Goal: Complete application form: Complete application form

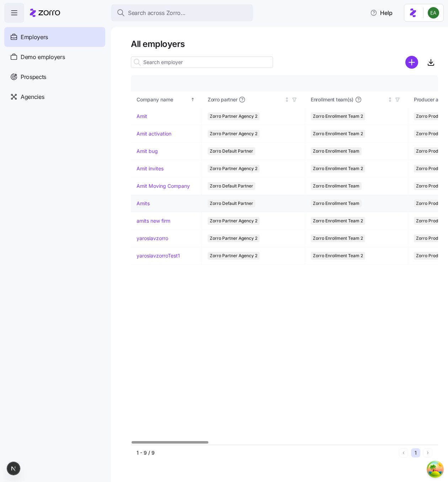
click at [144, 203] on link "Amits" at bounding box center [143, 203] width 13 height 7
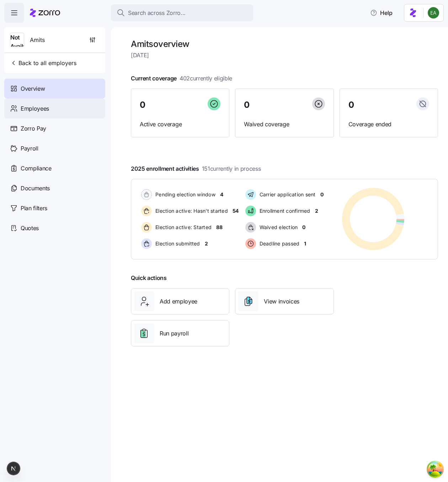
click at [64, 110] on div "Employees" at bounding box center [54, 109] width 101 height 20
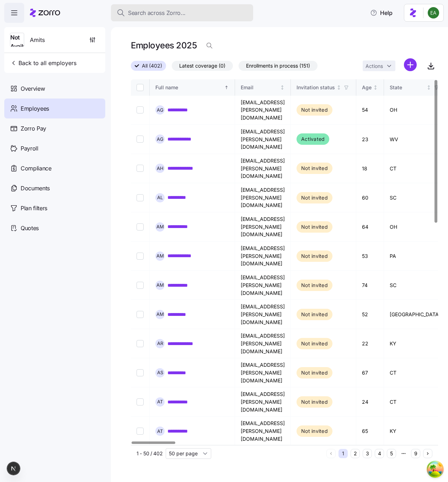
click at [184, 12] on span "Search across Zorro..." at bounding box center [157, 13] width 58 height 9
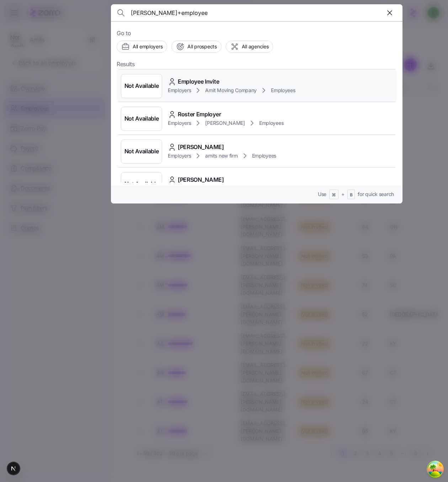
scroll to position [44, 0]
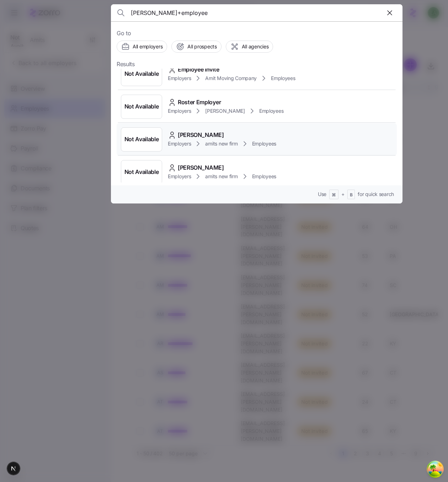
type input "[PERSON_NAME]+employee"
click at [190, 132] on span "[PERSON_NAME]" at bounding box center [201, 135] width 46 height 9
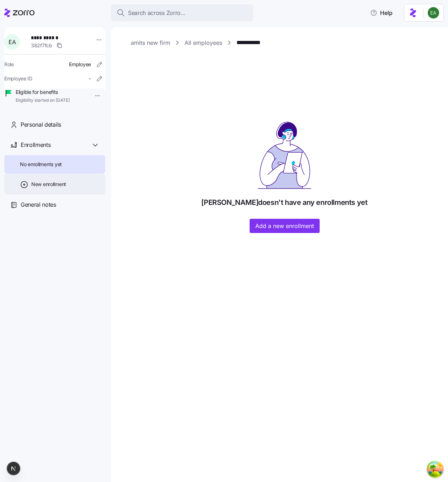
click at [55, 188] on span "New enrollment" at bounding box center [48, 184] width 35 height 7
type input "2025"
type input "Special"
type input "[DATE]"
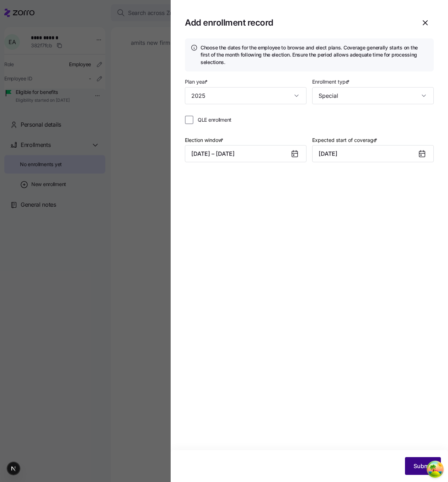
click at [416, 462] on span "Submit" at bounding box center [423, 466] width 19 height 9
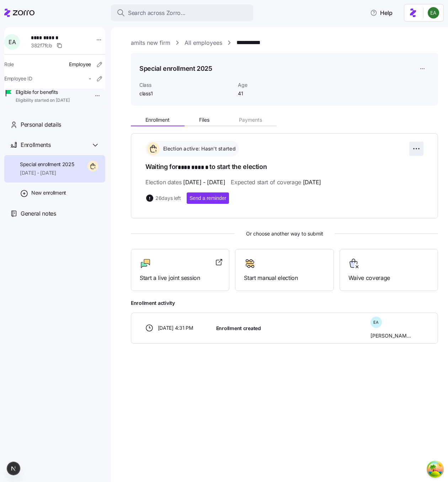
click at [419, 149] on html "**********" at bounding box center [224, 239] width 448 height 478
click at [276, 265] on div at bounding box center [284, 263] width 81 height 11
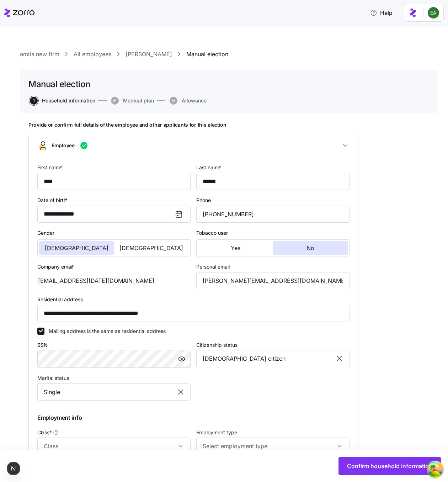
type input "class1"
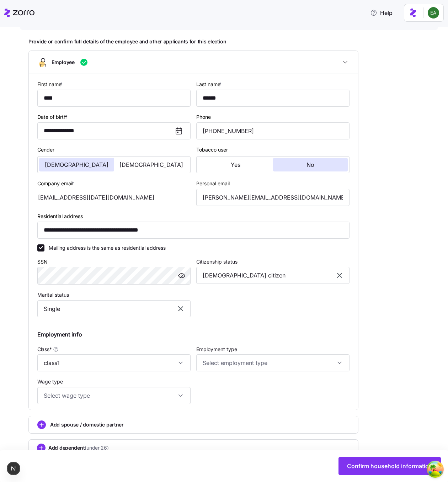
scroll to position [89, 0]
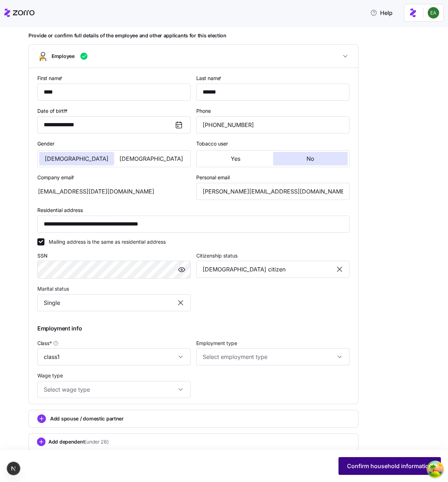
click at [371, 463] on span "Confirm household information" at bounding box center [389, 466] width 85 height 9
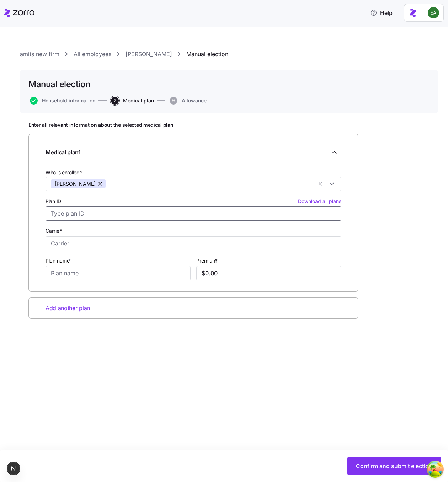
click at [116, 217] on input "Plan ID Download all plans" at bounding box center [194, 213] width 296 height 14
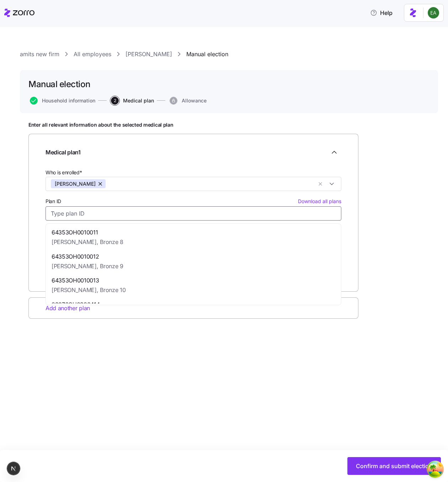
click at [112, 235] on div "64353OH0010011 [PERSON_NAME], Bronze 8" at bounding box center [193, 237] width 292 height 24
type input "64353OH0010011"
type input "[PERSON_NAME]"
type input "Bronze 8"
type input "$379.42"
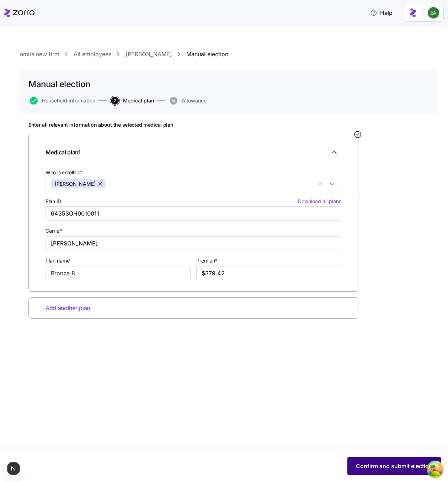
click at [374, 464] on span "Confirm and submit election" at bounding box center [394, 466] width 76 height 9
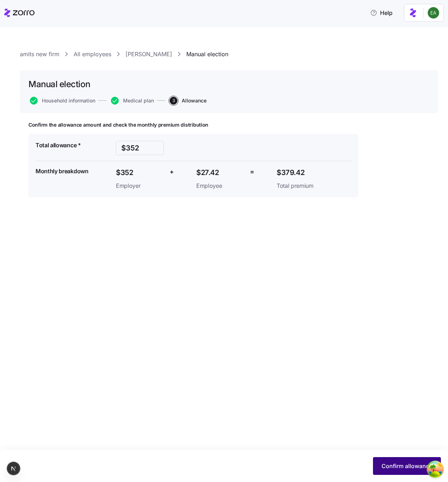
click at [402, 464] on span "Confirm allowance" at bounding box center [407, 466] width 51 height 9
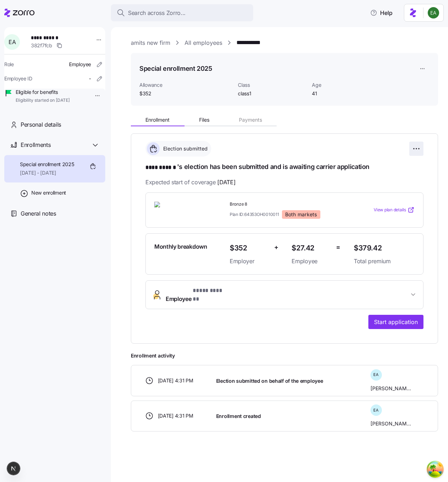
click at [417, 148] on html "**********" at bounding box center [224, 239] width 448 height 478
click at [393, 318] on span "Start application" at bounding box center [396, 322] width 44 height 9
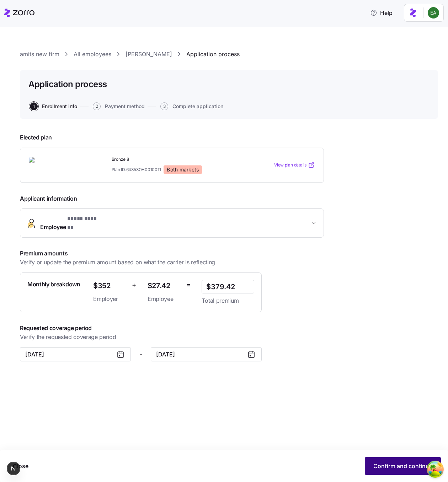
click at [378, 466] on span "Confirm and continue" at bounding box center [402, 466] width 59 height 9
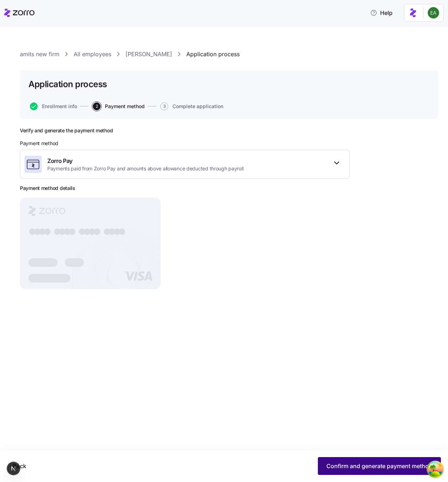
click at [359, 460] on button "Confirm and generate payment method" at bounding box center [379, 466] width 123 height 18
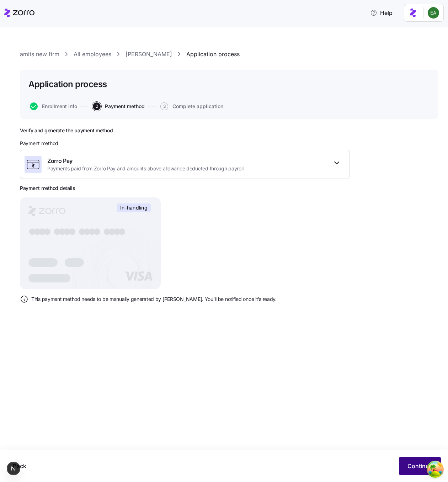
click at [410, 465] on span "Continue" at bounding box center [420, 466] width 25 height 9
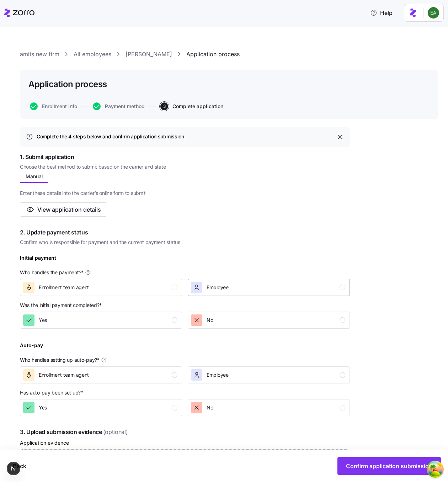
click at [242, 288] on div "Employee" at bounding box center [268, 287] width 154 height 11
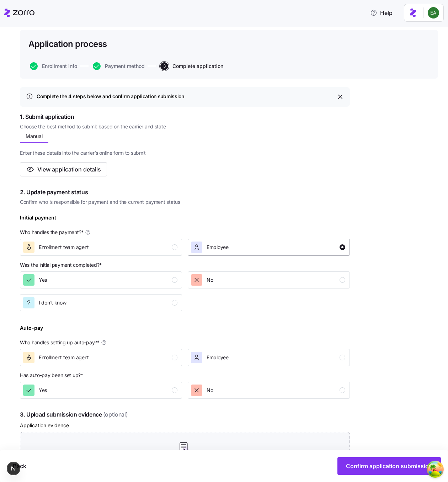
scroll to position [48, 0]
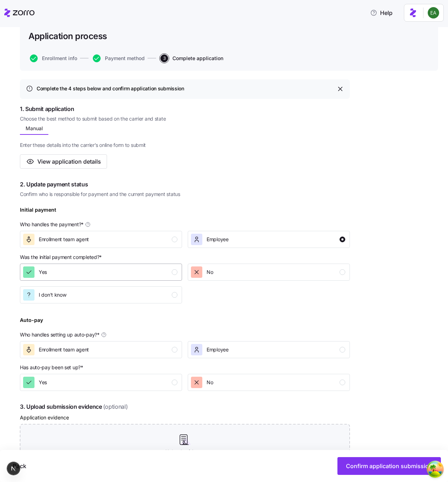
click at [158, 267] on div "Yes" at bounding box center [100, 271] width 154 height 11
click at [221, 349] on span "Employee" at bounding box center [218, 349] width 22 height 7
click at [138, 376] on button "Yes" at bounding box center [101, 382] width 162 height 17
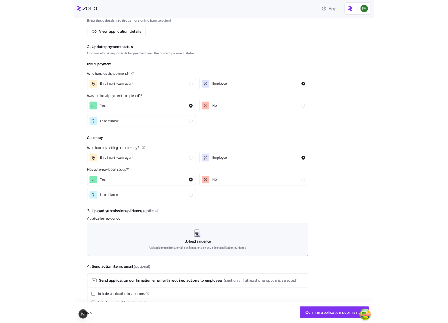
scroll to position [173, 0]
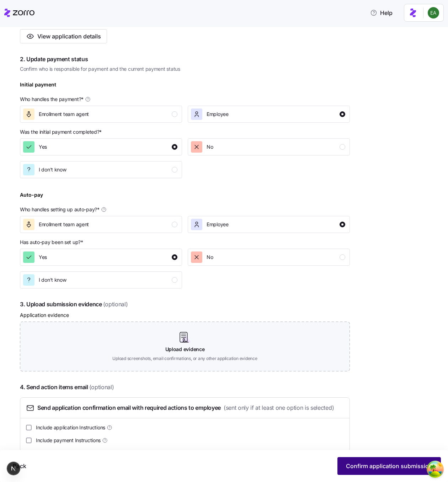
click at [359, 469] on span "Confirm application submission" at bounding box center [389, 466] width 86 height 9
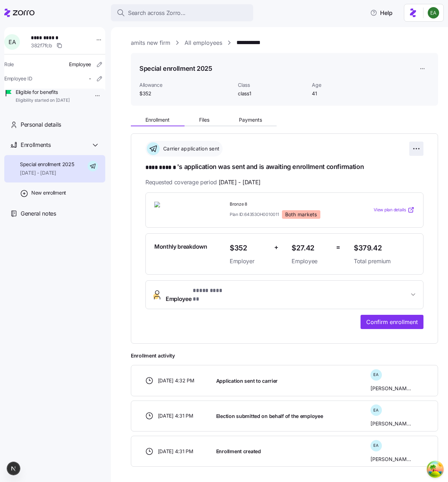
click at [416, 142] on html "**********" at bounding box center [224, 239] width 448 height 478
click at [396, 198] on div "Reset election" at bounding box center [384, 200] width 71 height 11
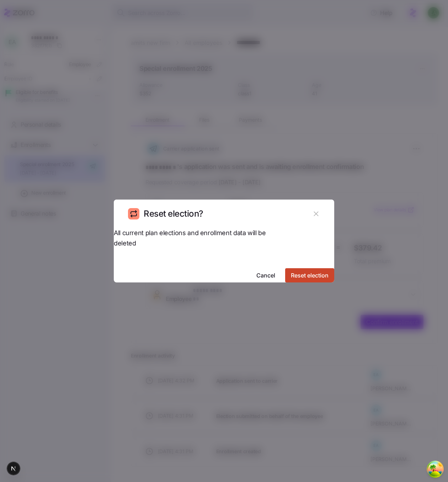
click at [297, 271] on span "Reset election" at bounding box center [310, 275] width 38 height 9
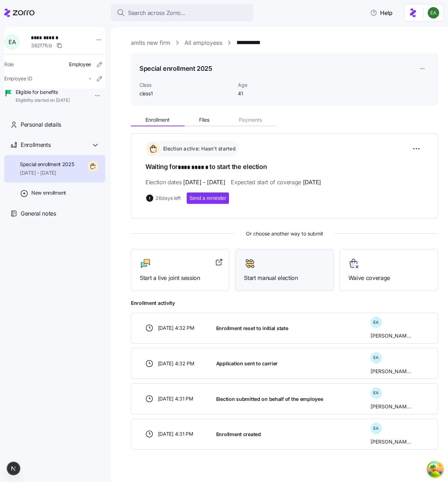
click at [291, 259] on div at bounding box center [284, 263] width 81 height 11
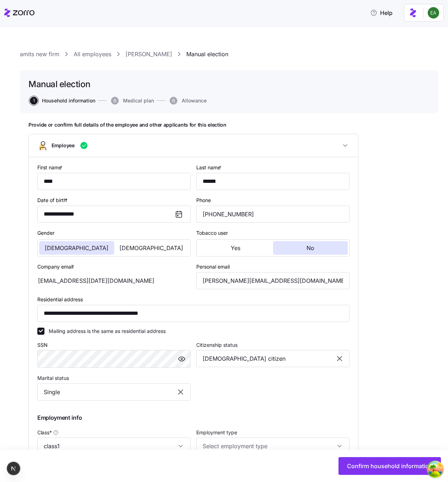
click at [371, 456] on div "Confirm household information" at bounding box center [224, 466] width 448 height 32
click at [370, 462] on button "Confirm household information" at bounding box center [390, 466] width 102 height 18
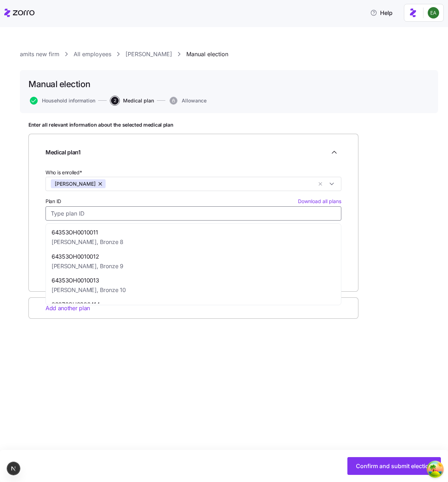
click at [208, 211] on input "Plan ID Download all plans" at bounding box center [194, 213] width 296 height 14
click at [206, 237] on div "64353OH0010011 [PERSON_NAME], Bronze 8" at bounding box center [193, 237] width 292 height 24
type input "64353OH0010011"
type input "[PERSON_NAME]"
type input "Bronze 8"
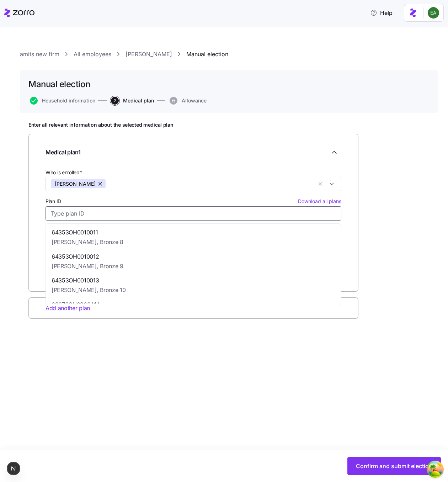
type input "$379.42"
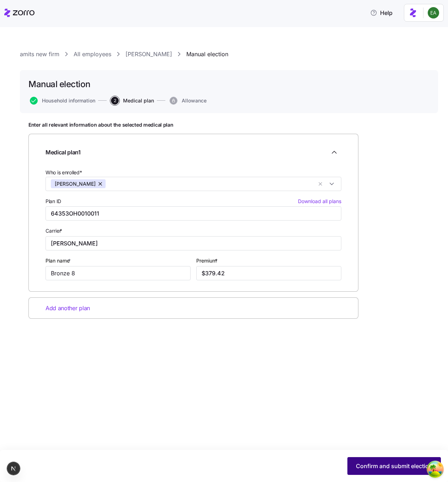
click at [387, 459] on button "Confirm and submit election" at bounding box center [394, 466] width 94 height 18
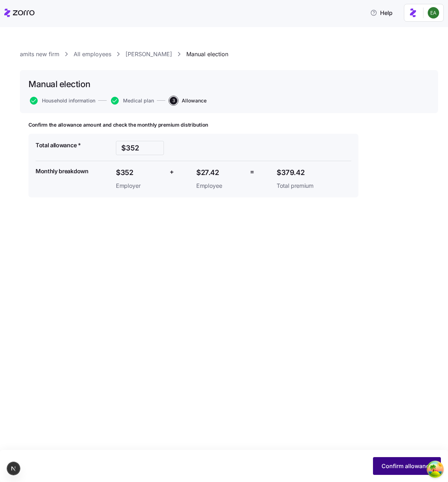
click at [384, 466] on span "Confirm allowance" at bounding box center [407, 466] width 51 height 9
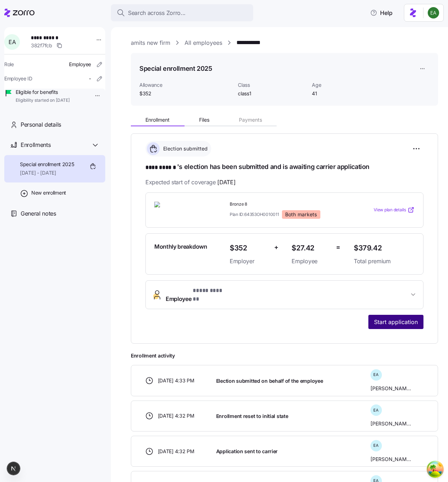
click at [372, 318] on button "Start application" at bounding box center [395, 322] width 55 height 14
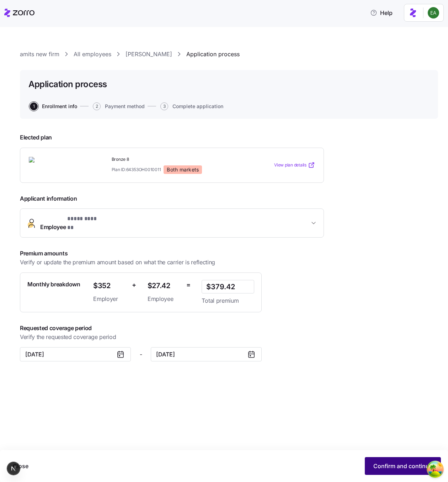
click at [407, 468] on span "Confirm and continue" at bounding box center [402, 466] width 59 height 9
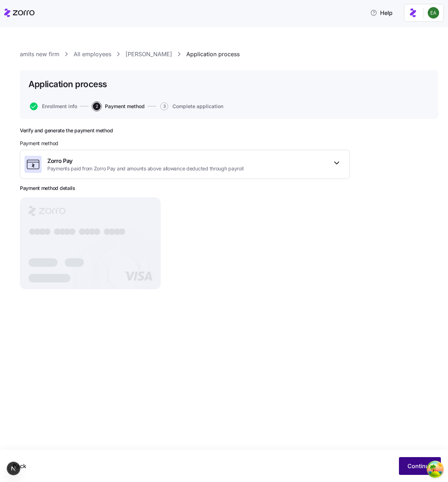
click at [409, 464] on span "Continue" at bounding box center [420, 466] width 25 height 9
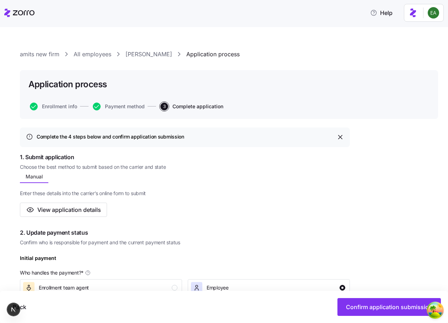
click at [287, 202] on div "Enter these details into the carrier’s online form to submit View application d…" at bounding box center [185, 200] width 330 height 34
click at [133, 105] on span "Payment method" at bounding box center [125, 106] width 40 height 5
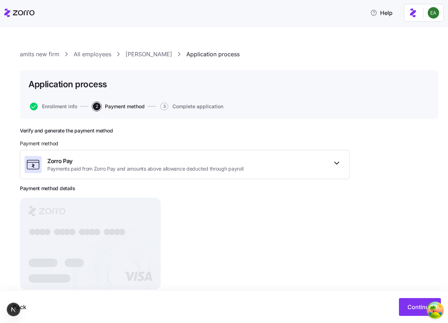
scroll to position [16, 0]
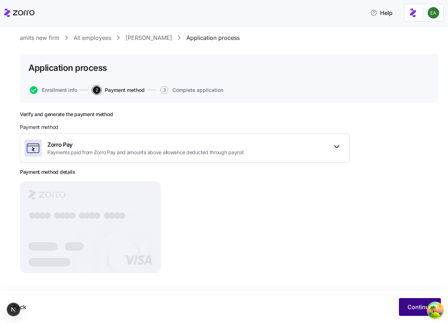
click at [414, 301] on button "Continue" at bounding box center [420, 307] width 42 height 18
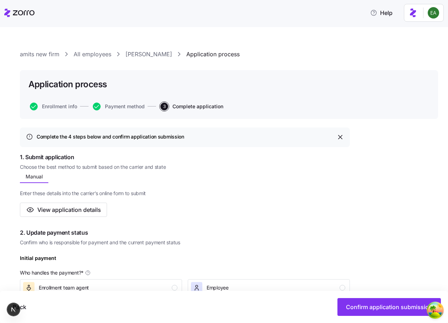
click at [147, 54] on link "[PERSON_NAME]" at bounding box center [149, 54] width 47 height 9
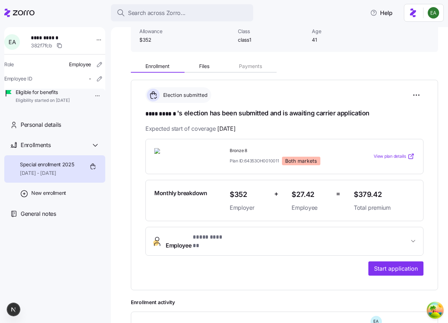
scroll to position [65, 0]
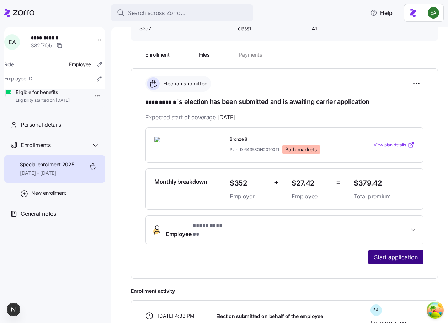
click at [398, 253] on span "Start application" at bounding box center [396, 257] width 44 height 9
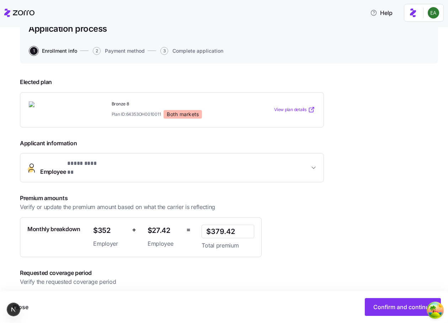
scroll to position [77, 0]
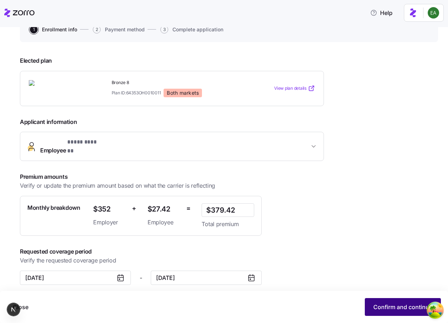
click at [408, 306] on span "Confirm and continue" at bounding box center [402, 306] width 59 height 9
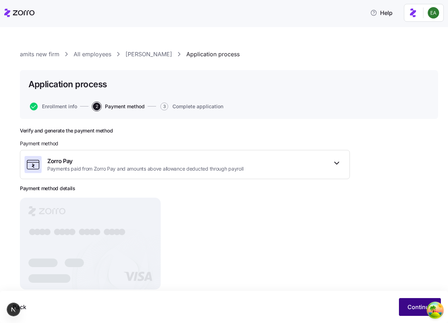
click at [413, 301] on button "Continue" at bounding box center [420, 307] width 42 height 18
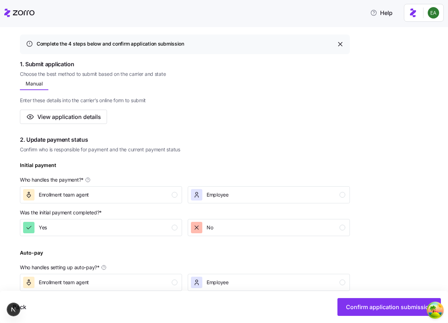
scroll to position [94, 0]
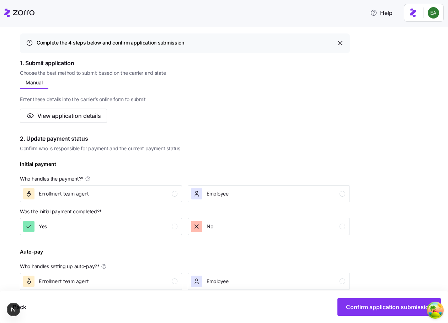
click at [244, 202] on div "Initial payment Who handles the payment? * Enrollment team agent Employee" at bounding box center [185, 180] width 336 height 48
click at [201, 198] on div "button" at bounding box center [196, 193] width 11 height 11
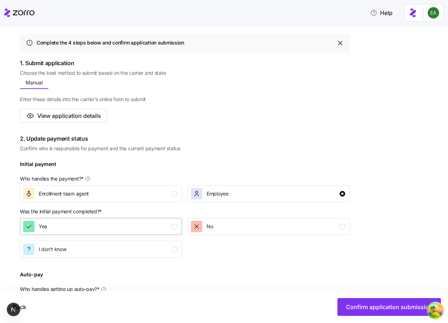
click at [146, 220] on button "Yes" at bounding box center [101, 226] width 162 height 17
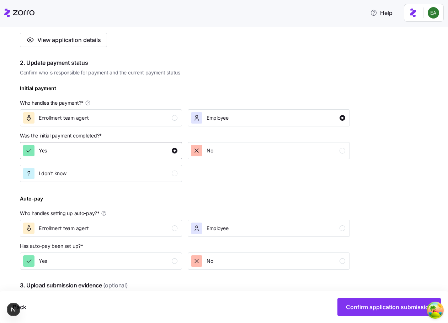
scroll to position [207, 0]
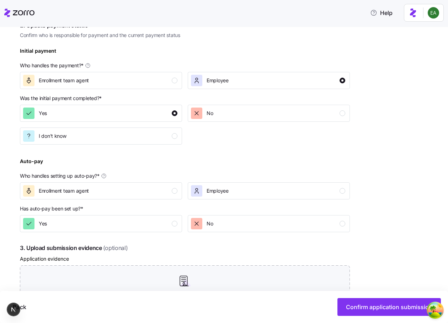
click at [228, 179] on div "Who handles setting up auto-pay? *" at bounding box center [185, 175] width 330 height 7
click at [223, 189] on span "Employee" at bounding box center [218, 190] width 22 height 7
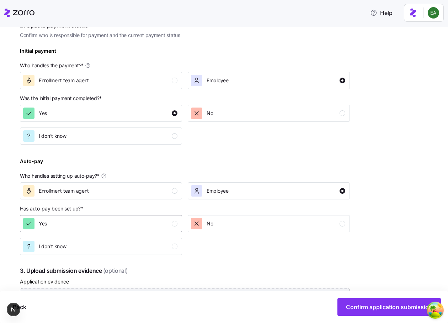
click at [154, 220] on div "Yes" at bounding box center [100, 223] width 154 height 11
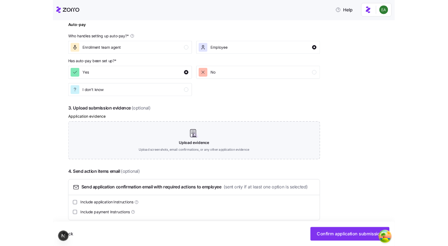
scroll to position [346, 0]
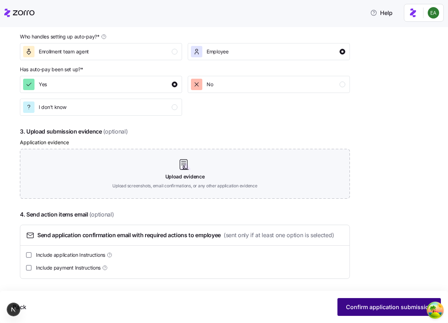
click at [385, 303] on span "Confirm application submission" at bounding box center [389, 306] width 86 height 9
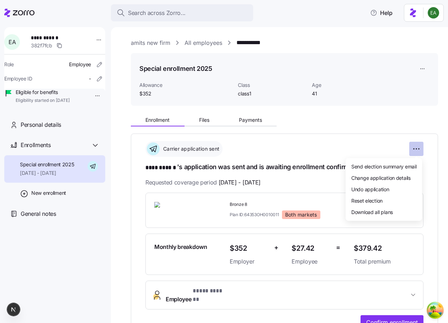
click at [421, 148] on html "**********" at bounding box center [224, 159] width 448 height 318
click at [396, 200] on div "Reset election" at bounding box center [384, 200] width 71 height 11
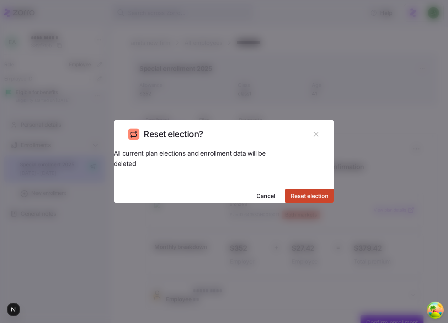
click at [301, 191] on span "Reset election" at bounding box center [310, 195] width 38 height 9
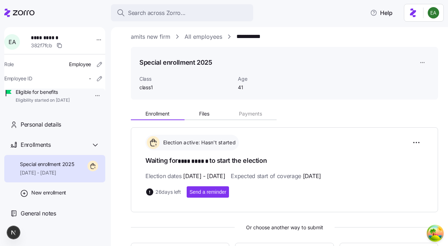
scroll to position [4, 0]
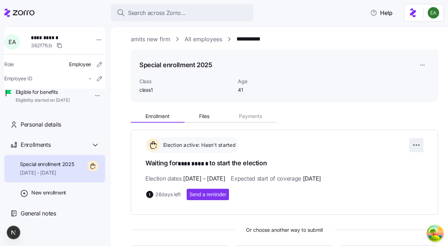
click at [418, 145] on html "**********" at bounding box center [224, 121] width 448 height 242
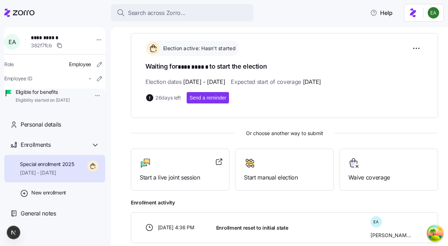
scroll to position [106, 0]
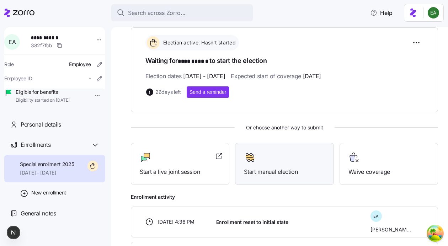
click at [295, 168] on span "Start manual election" at bounding box center [284, 172] width 81 height 9
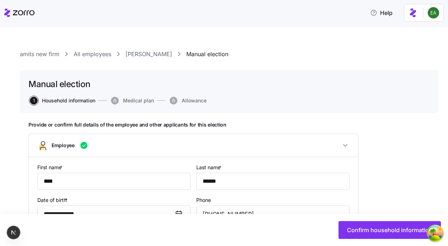
type input "class1"
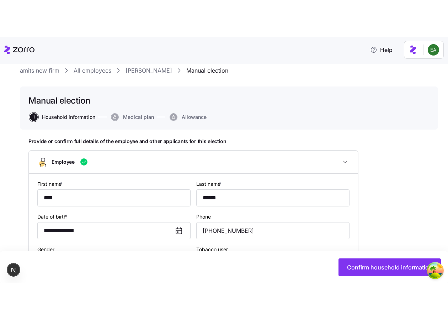
scroll to position [22, 0]
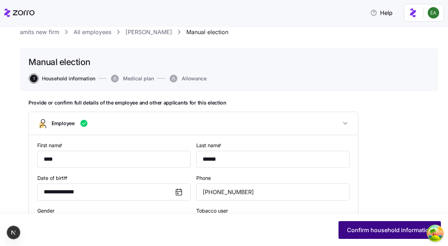
click at [348, 224] on button "Confirm household information" at bounding box center [390, 230] width 102 height 18
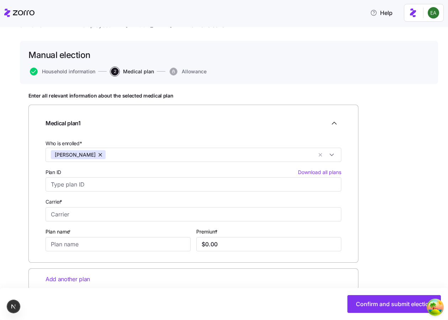
scroll to position [33, 0]
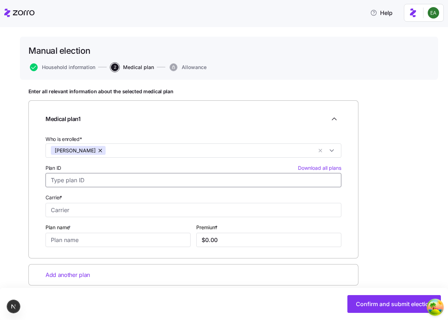
click at [252, 182] on input "Plan ID Download all plans" at bounding box center [194, 180] width 296 height 14
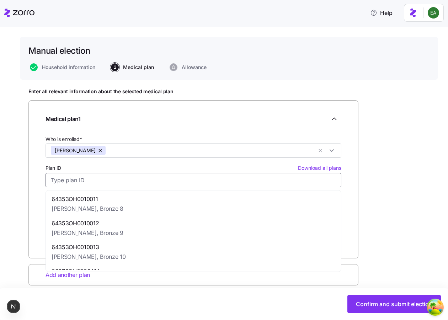
click at [248, 198] on div "64353OH0010011 [PERSON_NAME], Bronze 8" at bounding box center [193, 204] width 292 height 24
type input "64353OH0010011"
type input "[PERSON_NAME]"
type input "Bronze 8"
type input "$379.42"
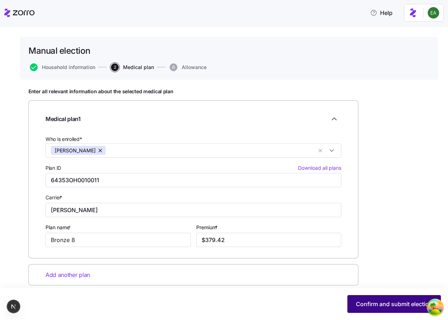
click at [381, 306] on span "Confirm and submit election" at bounding box center [394, 303] width 76 height 9
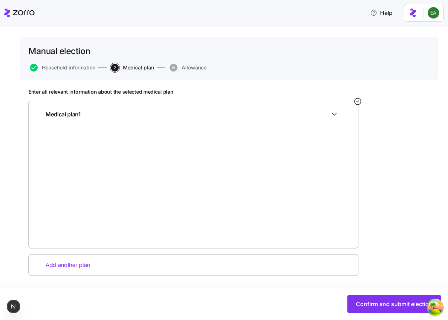
scroll to position [0, 0]
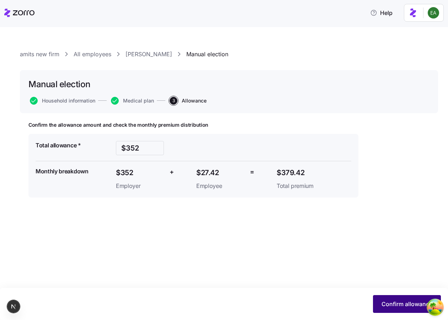
click at [396, 310] on button "Confirm allowance" at bounding box center [407, 304] width 68 height 18
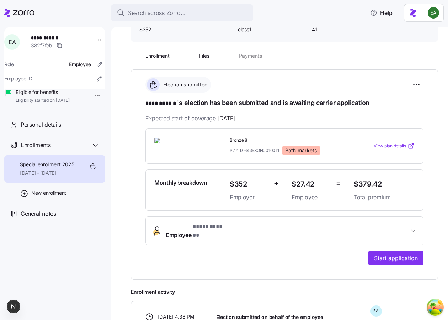
scroll to position [99, 0]
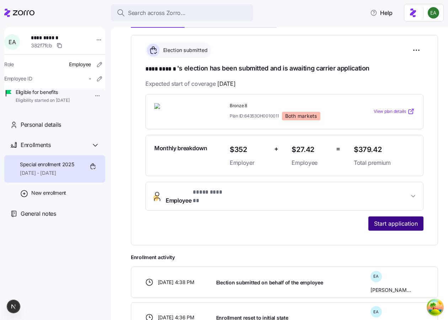
click at [384, 221] on span "Start application" at bounding box center [396, 223] width 44 height 9
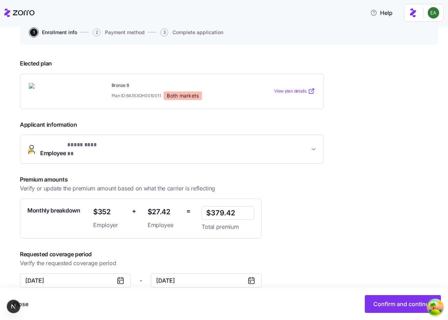
scroll to position [80, 0]
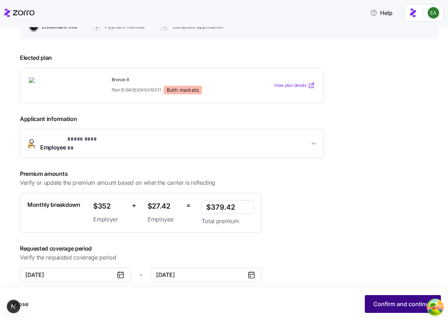
click at [381, 307] on span "Confirm and continue" at bounding box center [402, 303] width 59 height 9
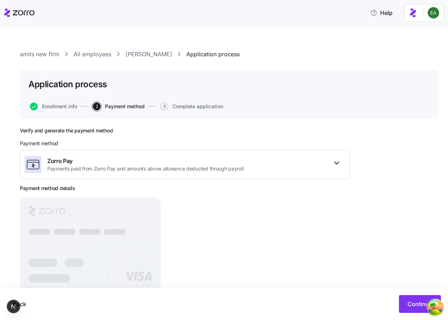
scroll to position [19, 0]
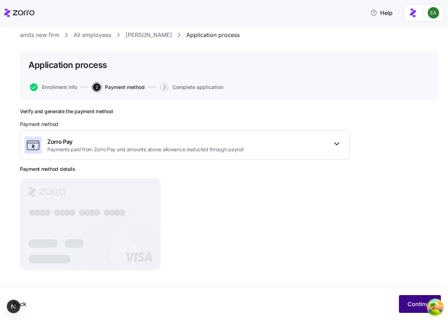
click at [413, 298] on button "Continue" at bounding box center [420, 304] width 42 height 18
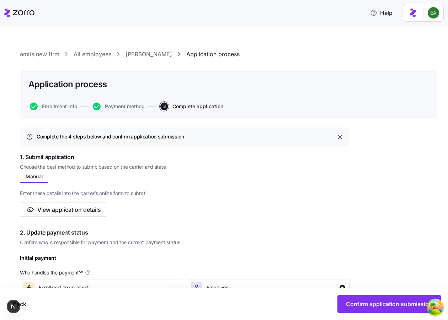
click at [246, 191] on span "Enter these details into the carrier’s online form to submit" at bounding box center [185, 193] width 330 height 7
click at [142, 107] on span "Payment method" at bounding box center [125, 106] width 40 height 5
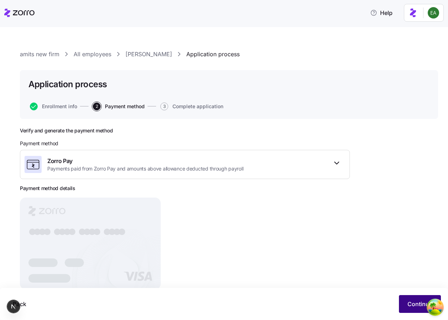
click at [407, 302] on button "Continue" at bounding box center [420, 304] width 42 height 18
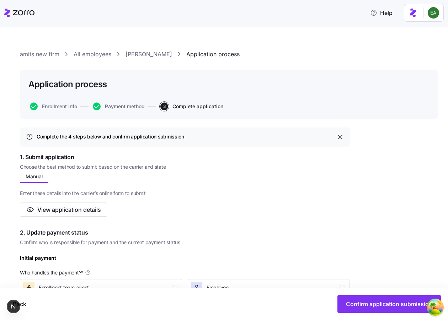
click at [137, 56] on link "[PERSON_NAME]" at bounding box center [149, 54] width 47 height 9
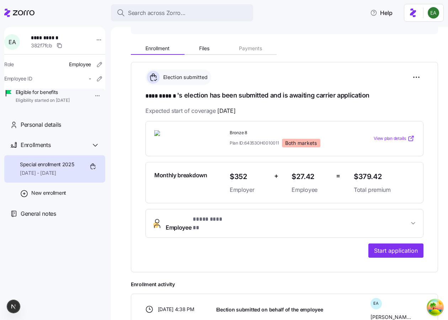
scroll to position [76, 0]
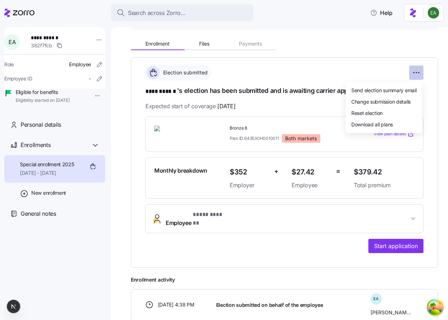
click at [414, 71] on html "**********" at bounding box center [224, 157] width 448 height 315
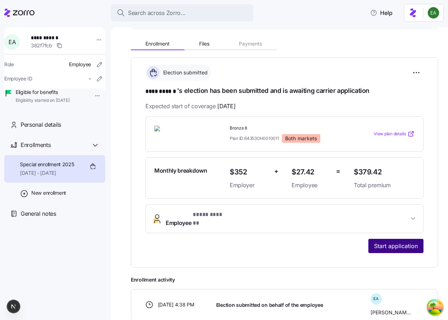
click at [388, 242] on span "Start application" at bounding box center [396, 246] width 44 height 9
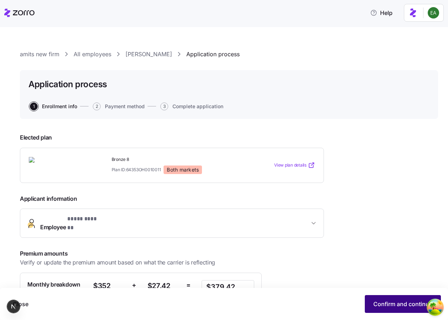
click at [379, 306] on span "Confirm and continue" at bounding box center [402, 303] width 59 height 9
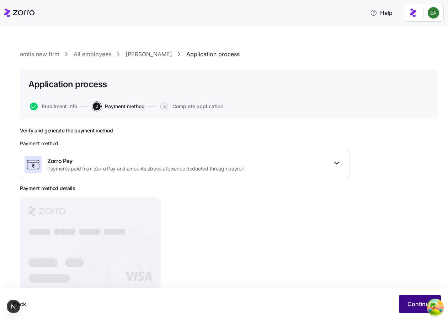
click at [413, 303] on span "Continue" at bounding box center [420, 303] width 25 height 9
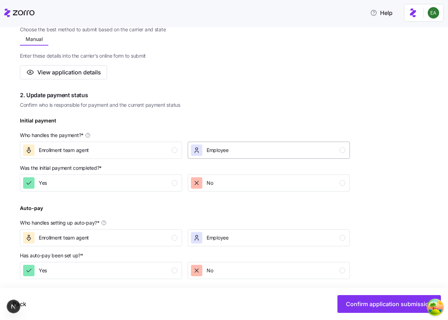
scroll to position [139, 0]
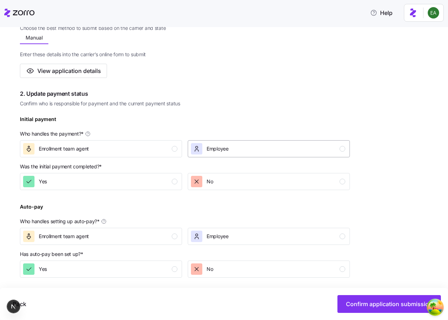
click at [202, 151] on div "button" at bounding box center [196, 148] width 11 height 11
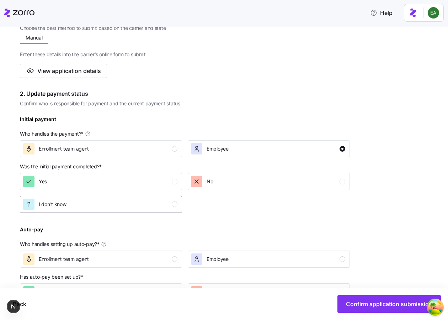
click at [136, 205] on div "I don't know" at bounding box center [100, 203] width 154 height 11
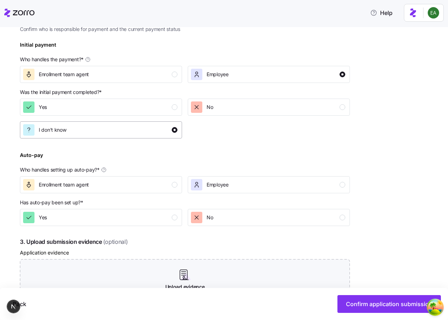
scroll to position [223, 0]
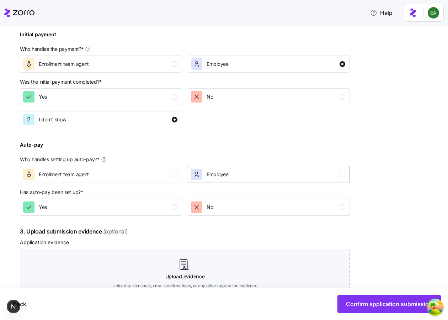
click at [218, 171] on span "Employee" at bounding box center [218, 174] width 22 height 7
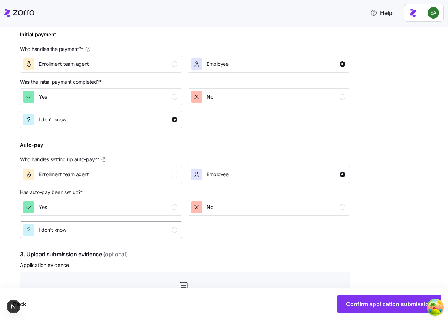
click at [144, 222] on button "I don't know" at bounding box center [101, 229] width 162 height 17
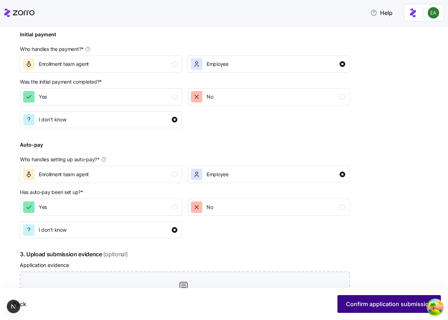
click at [385, 297] on button "Confirm application submission" at bounding box center [390, 304] width 104 height 18
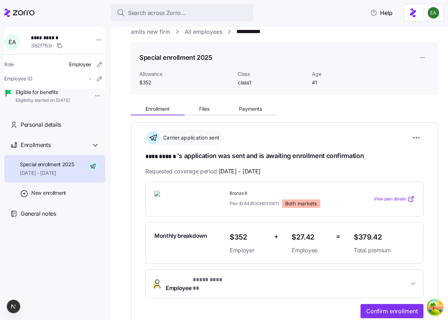
scroll to position [59, 0]
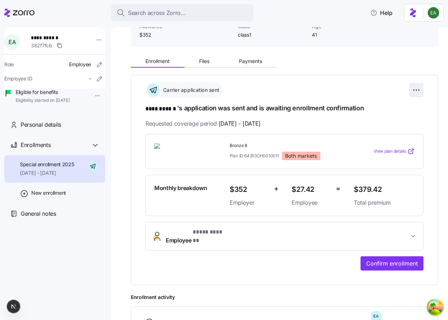
click at [412, 88] on html "**********" at bounding box center [224, 157] width 448 height 315
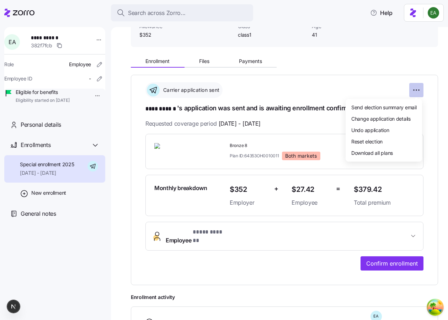
click at [414, 87] on html "**********" at bounding box center [224, 157] width 448 height 315
click at [392, 139] on div "Reset election" at bounding box center [384, 141] width 71 height 11
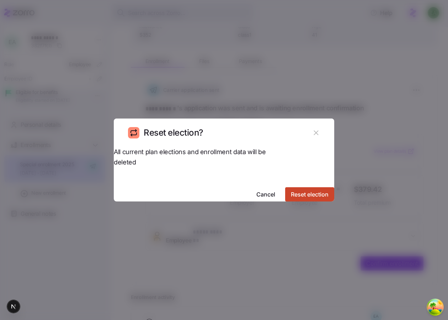
click at [302, 187] on button "Reset election" at bounding box center [309, 194] width 49 height 14
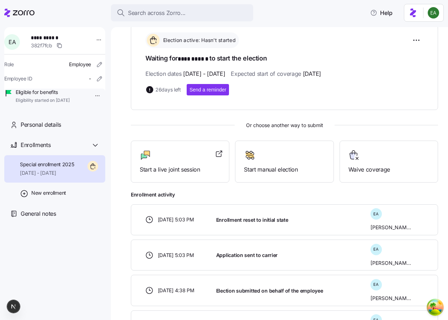
scroll to position [109, 0]
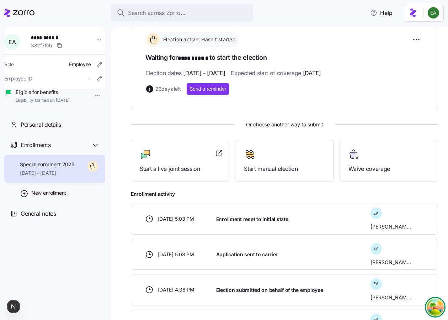
click at [434, 304] on g "Open Tanstack query devtools" at bounding box center [433, 305] width 6 height 5
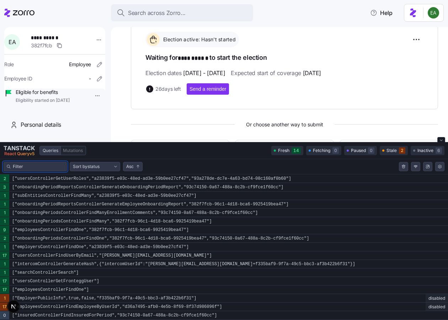
click at [47, 164] on input "Filter queries by query key" at bounding box center [38, 166] width 51 height 7
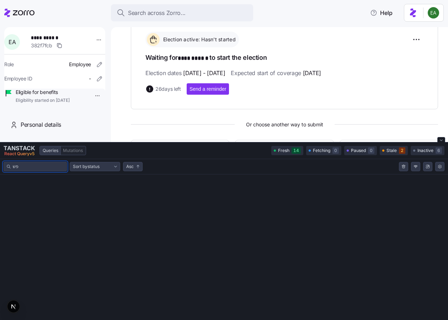
type input "פ"
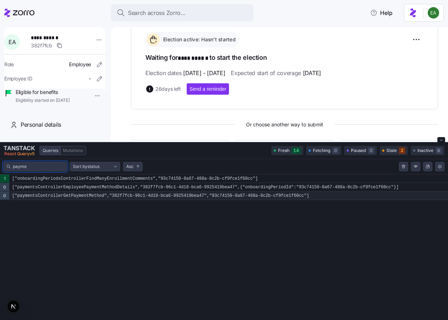
type input "payme"
click at [34, 196] on code "["paymentsControllerGetPaymentMethod","382f7fcb-96c1-4d18-bca6-9925419bea47","9…" at bounding box center [228, 195] width 439 height 9
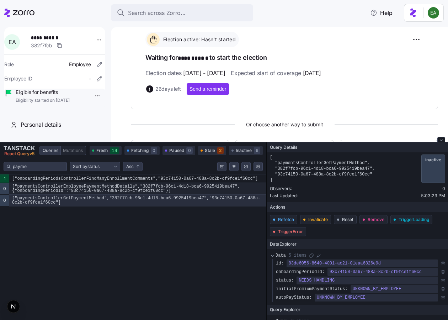
click at [39, 191] on code "["paymentsControllerEmployeePaymentMethodDetails","382f7fcb-96c1-4d18-bca6-9925…" at bounding box center [137, 189] width 257 height 12
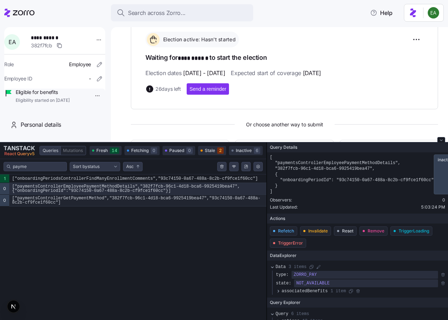
click at [188, 199] on code "["paymentsControllerGetPaymentMethod","382f7fcb-96c1-4d18-bca6-9925419bea47","9…" at bounding box center [137, 201] width 257 height 12
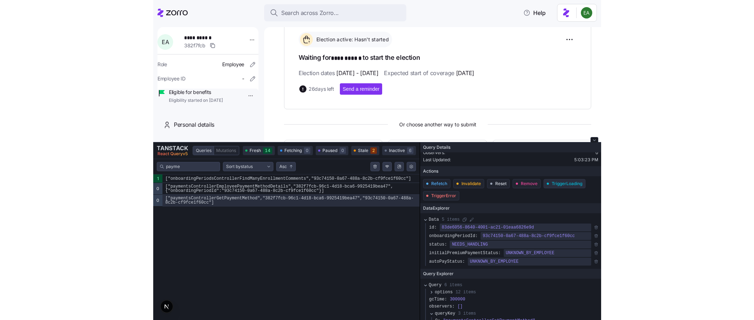
scroll to position [48, 0]
